Goal: Transaction & Acquisition: Purchase product/service

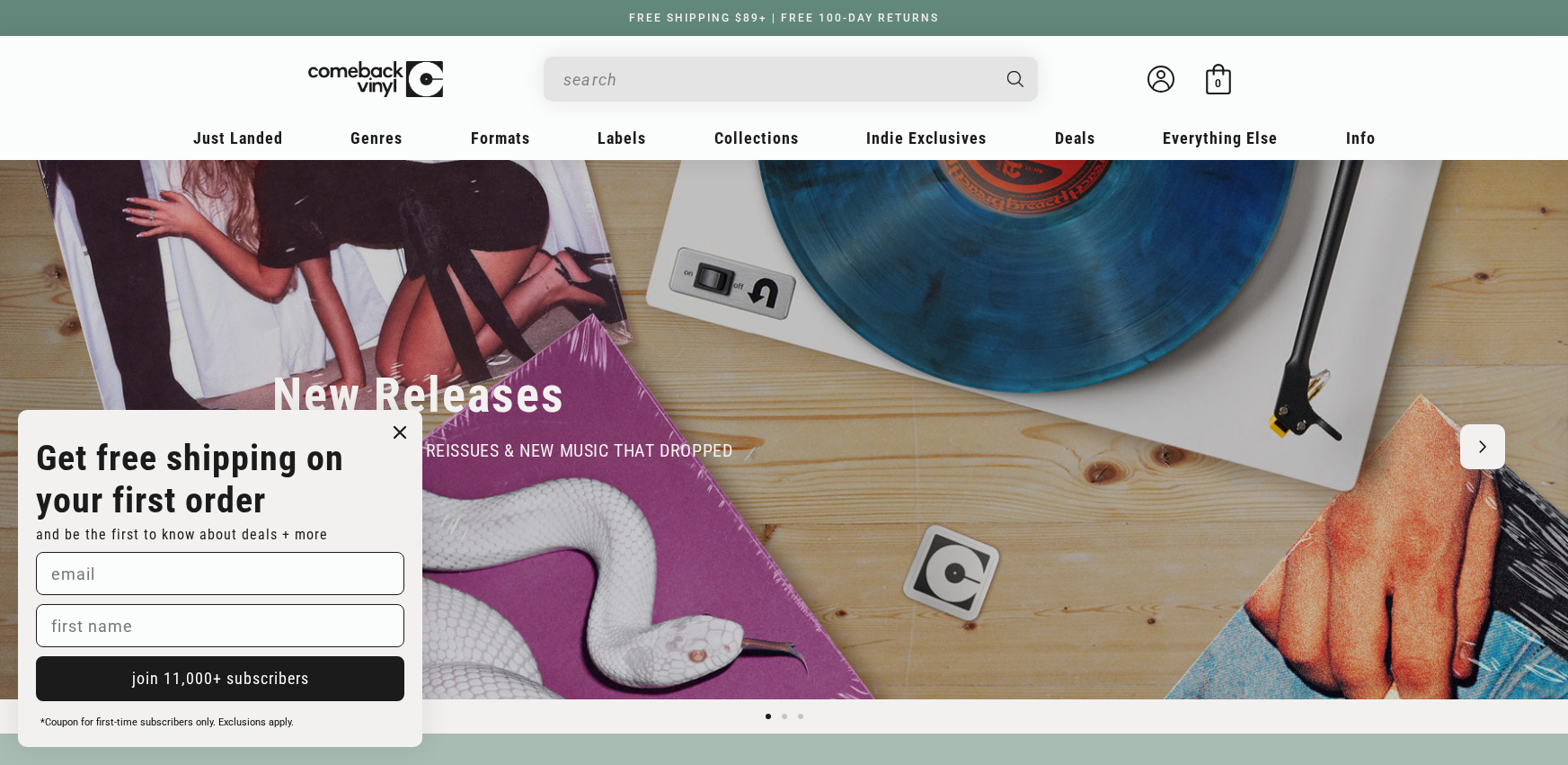
click at [797, 89] on input "When autocomplete results are available use up and down arrows to review and en…" at bounding box center [777, 79] width 426 height 37
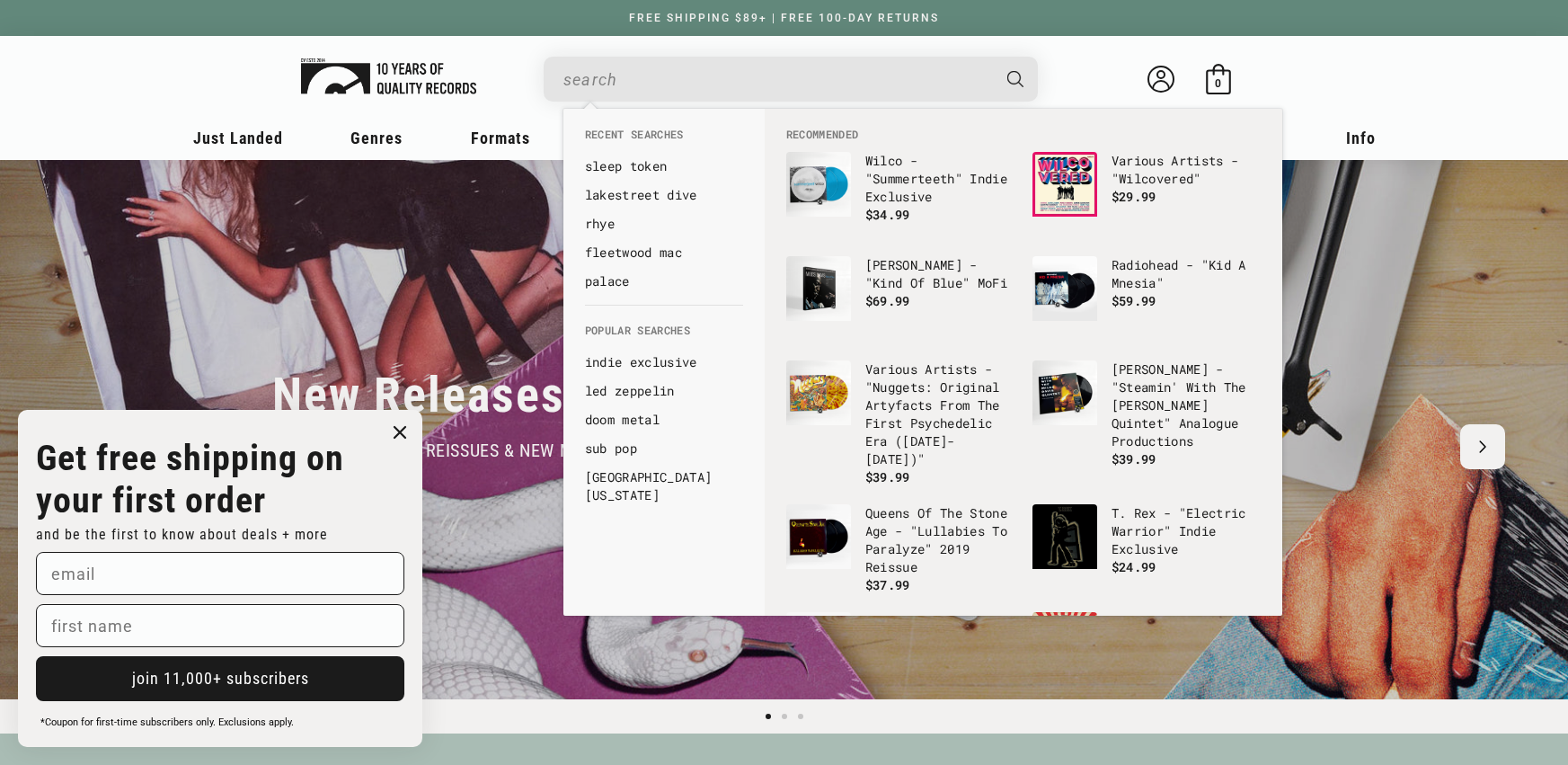
click at [453, 71] on img at bounding box center [388, 76] width 175 height 36
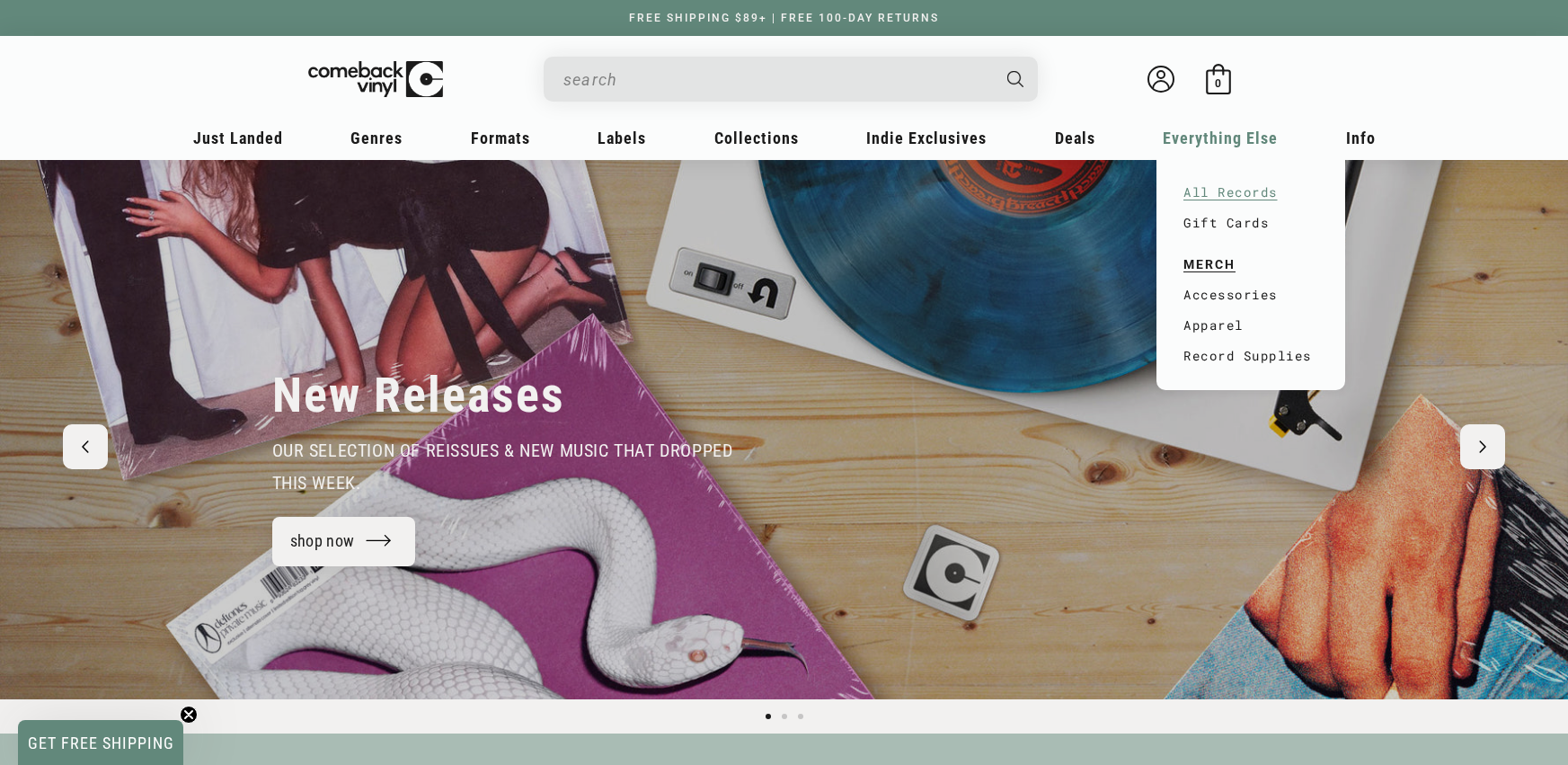
click at [1216, 188] on link "All Records" at bounding box center [1251, 192] width 135 height 31
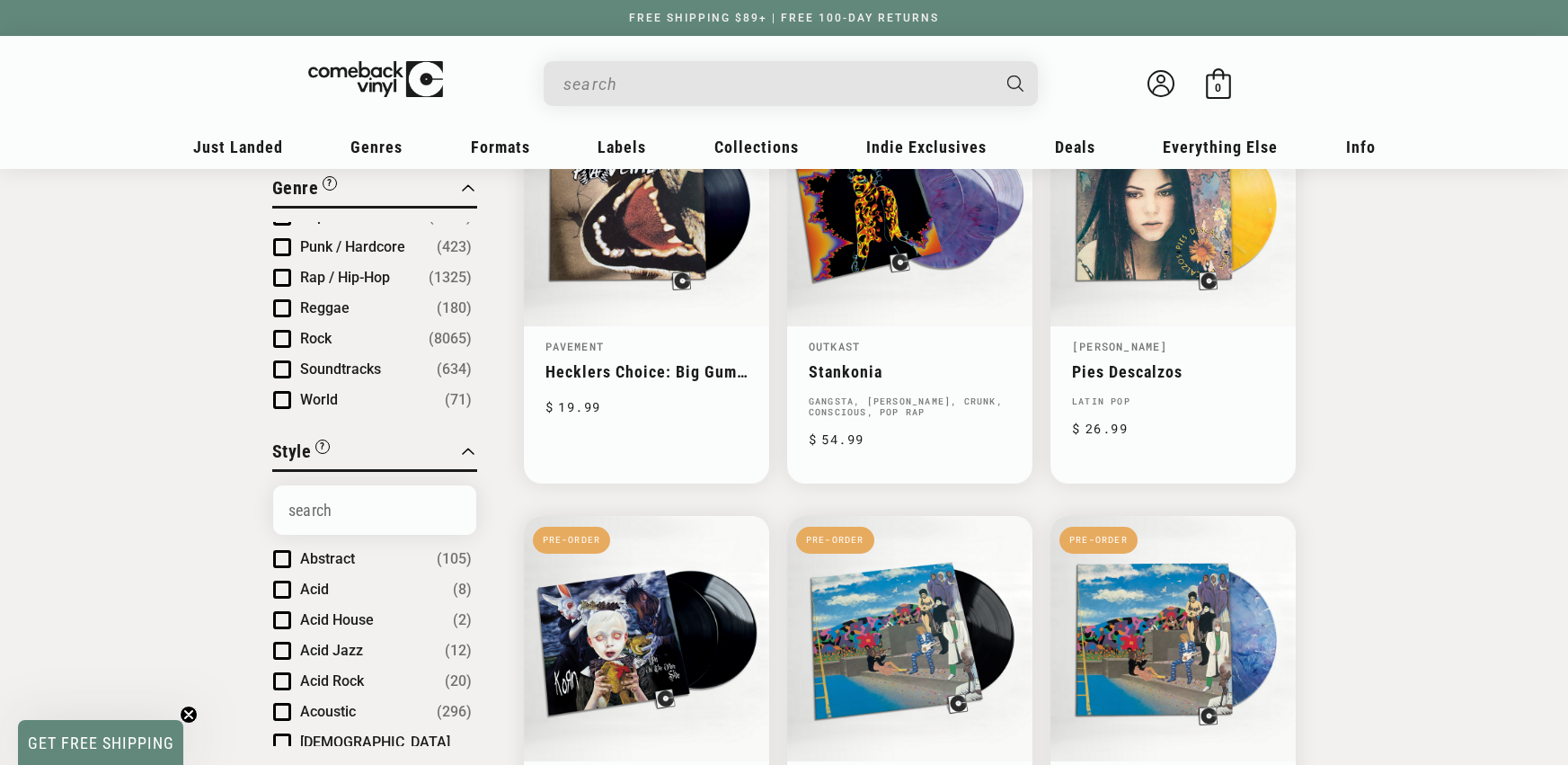
scroll to position [429, 0]
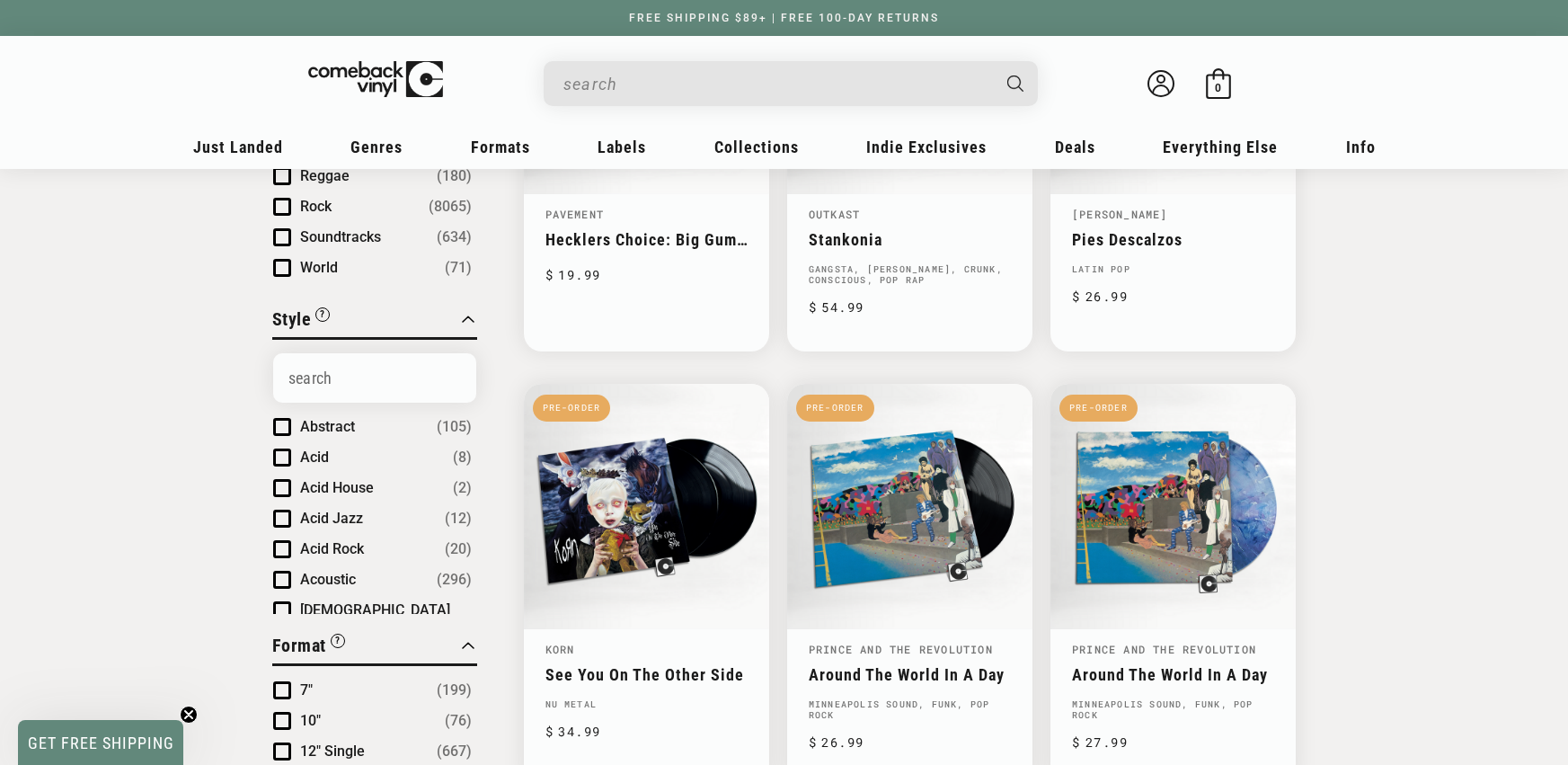
click at [286, 275] on span "Product filter" at bounding box center [282, 268] width 18 height 18
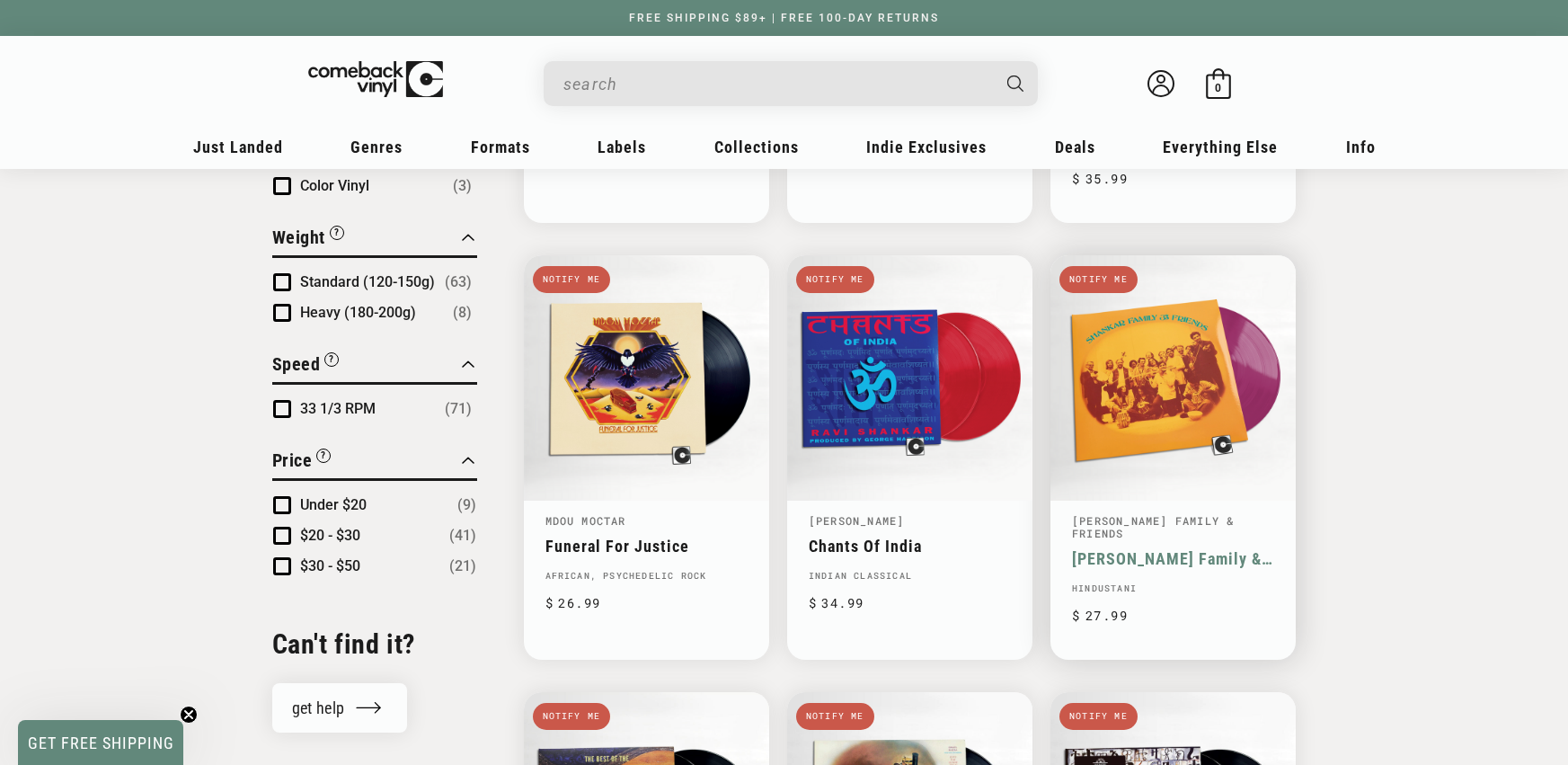
scroll to position [1450, 0]
